Goal: Information Seeking & Learning: Learn about a topic

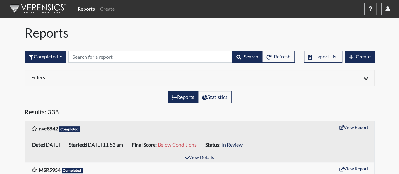
scroll to position [32, 0]
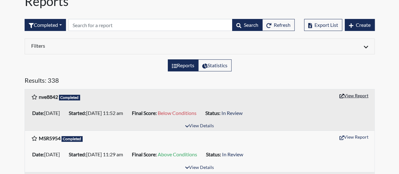
click at [353, 95] on button "View Report" at bounding box center [353, 96] width 35 height 10
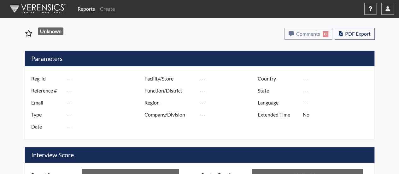
type input "nve8842"
type input "51414"
type input "---"
type input "Corrections Pre-Employment"
type input "[DATE]"
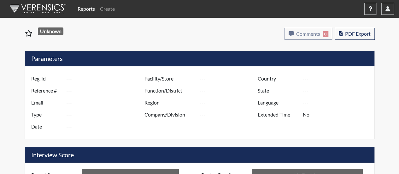
type input "[PERSON_NAME]"
type input "[GEOGRAPHIC_DATA]"
type input "[US_STATE]"
type input "English"
type input "Below Conditions"
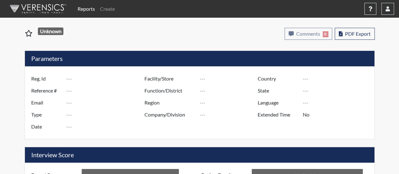
type input "In Review"
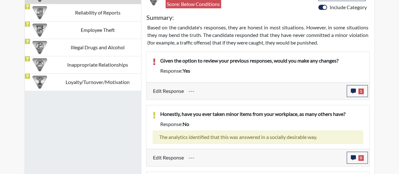
scroll to position [410, 0]
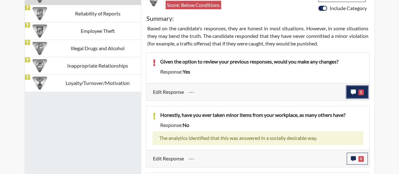
click at [361, 89] on span "1" at bounding box center [360, 92] width 5 height 6
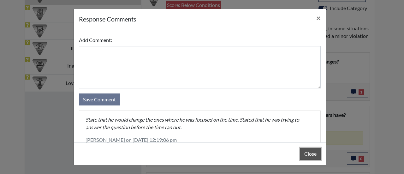
drag, startPoint x: 306, startPoint y: 154, endPoint x: 296, endPoint y: 148, distance: 11.6
click at [306, 153] on button "Close" at bounding box center [310, 154] width 20 height 12
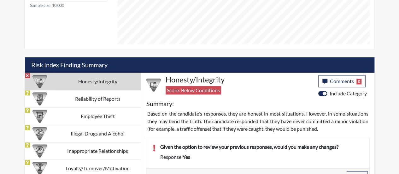
scroll to position [315, 0]
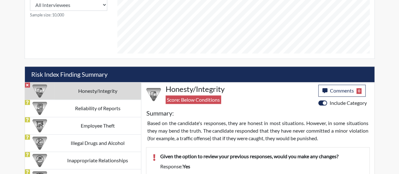
click at [74, 88] on td "Honesty/Integrity" at bounding box center [98, 90] width 86 height 17
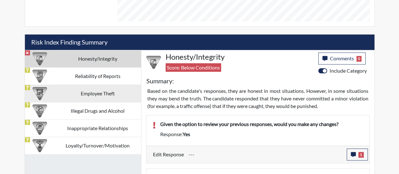
scroll to position [347, 0]
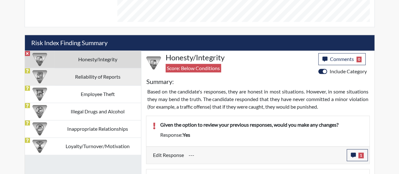
click at [109, 75] on td "Reliability of Reports" at bounding box center [98, 76] width 86 height 17
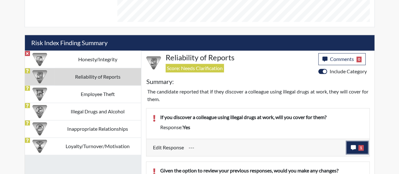
click at [361, 145] on span "1" at bounding box center [360, 148] width 5 height 6
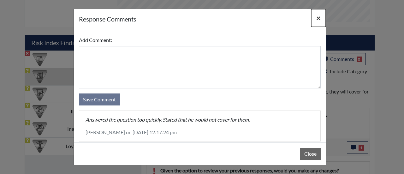
click at [317, 18] on span "×" at bounding box center [318, 17] width 4 height 9
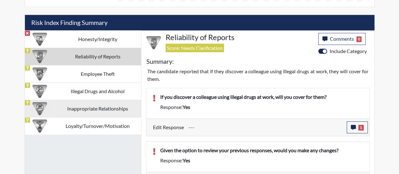
scroll to position [357, 0]
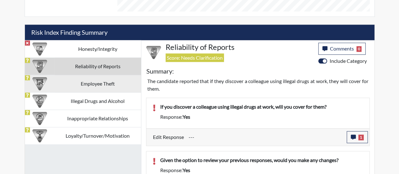
click at [125, 84] on td "Employee Theft" at bounding box center [98, 83] width 86 height 17
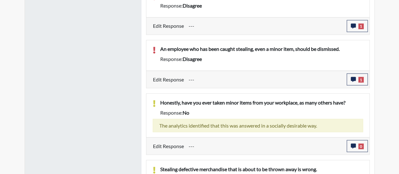
scroll to position [515, 0]
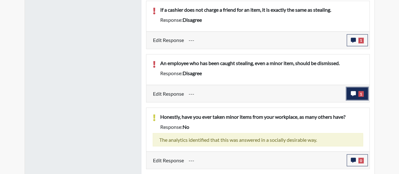
click at [358, 92] on button "1" at bounding box center [357, 93] width 21 height 12
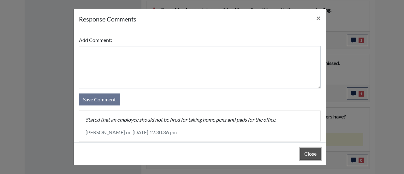
click at [308, 154] on button "Close" at bounding box center [310, 154] width 20 height 12
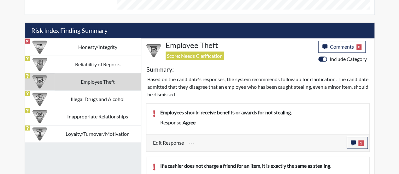
scroll to position [357, 0]
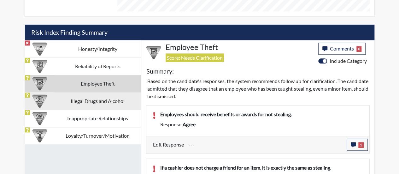
click at [97, 100] on td "Illegal Drugs and Alcohol" at bounding box center [98, 100] width 86 height 17
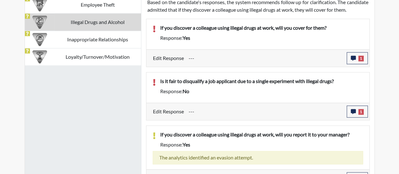
scroll to position [422, 0]
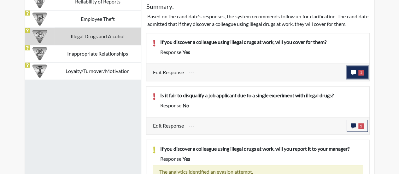
click at [359, 75] on span "1" at bounding box center [360, 73] width 5 height 6
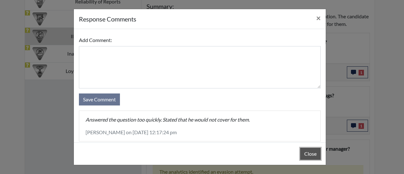
click at [308, 153] on button "Close" at bounding box center [310, 154] width 20 height 12
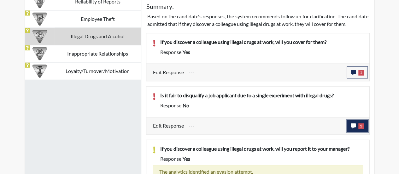
click at [354, 128] on icon "button" at bounding box center [353, 125] width 5 height 5
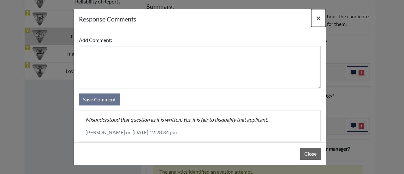
click at [320, 19] on span "×" at bounding box center [318, 17] width 4 height 9
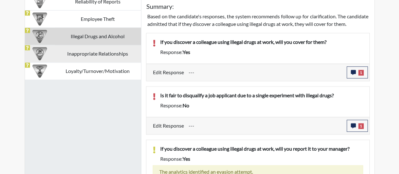
click at [127, 55] on td "Inappropriate Relationships" at bounding box center [98, 53] width 86 height 17
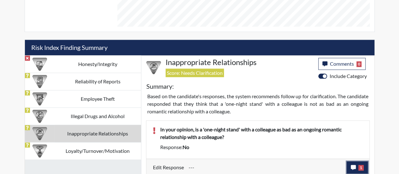
click at [359, 165] on span "1" at bounding box center [360, 168] width 5 height 6
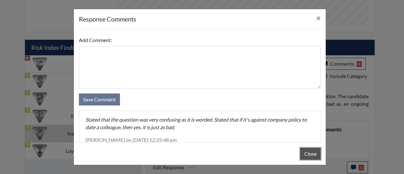
click at [308, 153] on button "Close" at bounding box center [310, 154] width 20 height 12
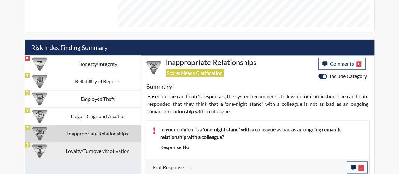
click at [101, 150] on td "Loyalty/Turnover/Motivation" at bounding box center [98, 150] width 86 height 17
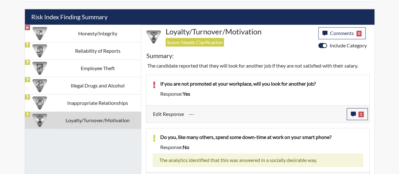
scroll to position [374, 0]
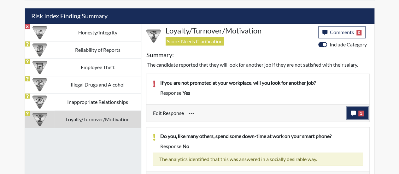
click at [365, 111] on button "1" at bounding box center [357, 113] width 21 height 12
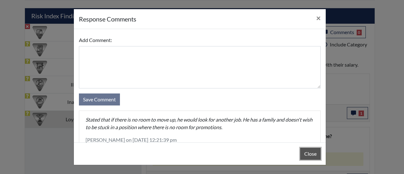
click at [310, 151] on button "Close" at bounding box center [310, 154] width 20 height 12
